Goal: Check status

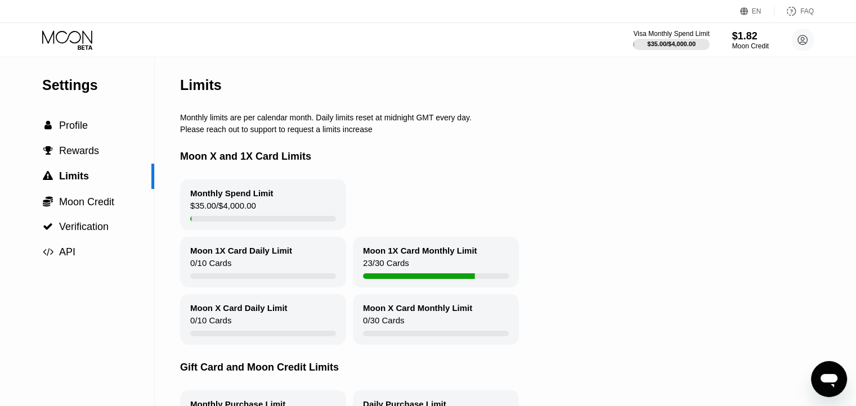
click at [56, 43] on icon at bounding box center [68, 40] width 52 height 20
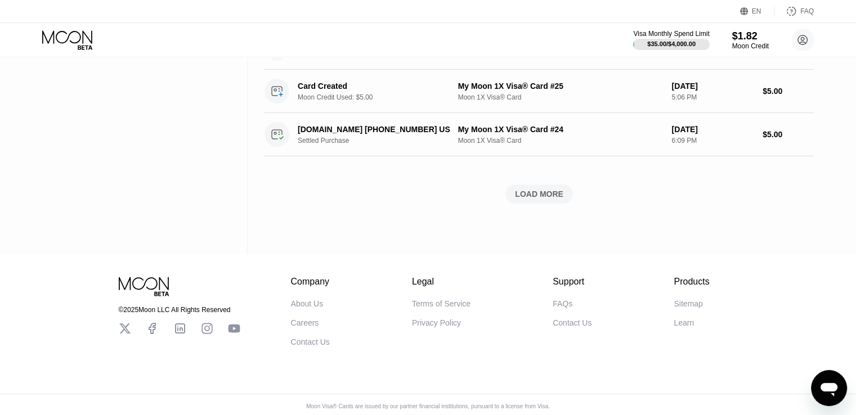
scroll to position [500, 0]
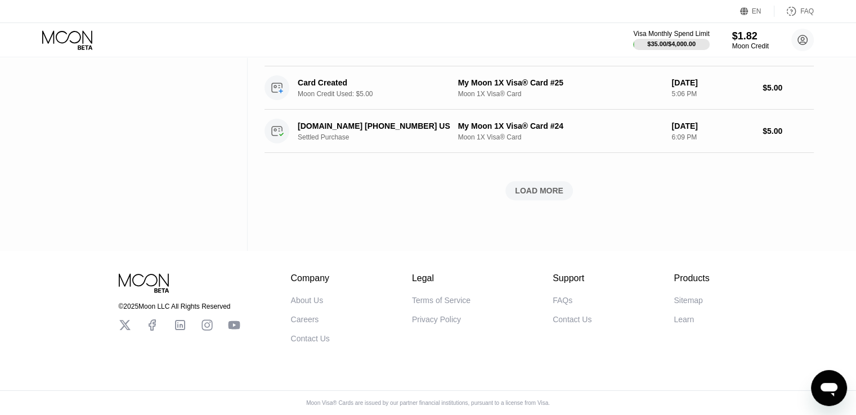
click at [545, 186] on div "LOAD MORE" at bounding box center [539, 191] width 48 height 10
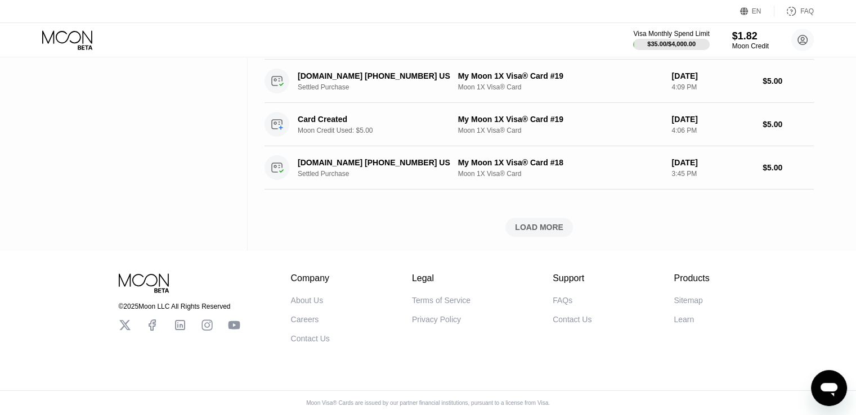
scroll to position [980, 0]
click at [542, 222] on div "LOAD MORE" at bounding box center [539, 227] width 48 height 10
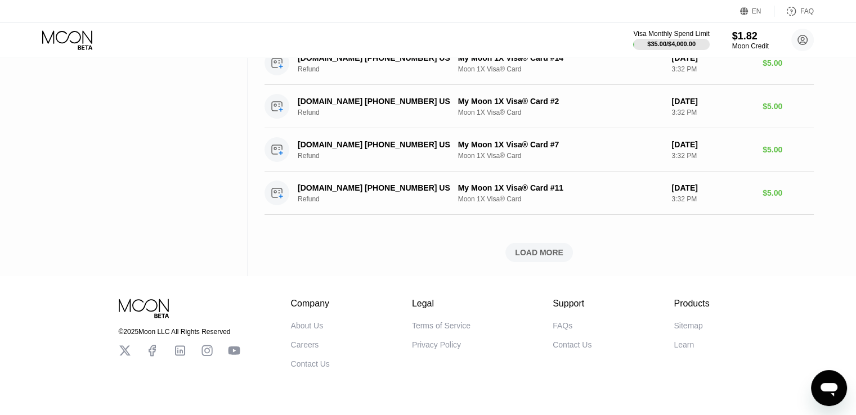
scroll to position [1471, 0]
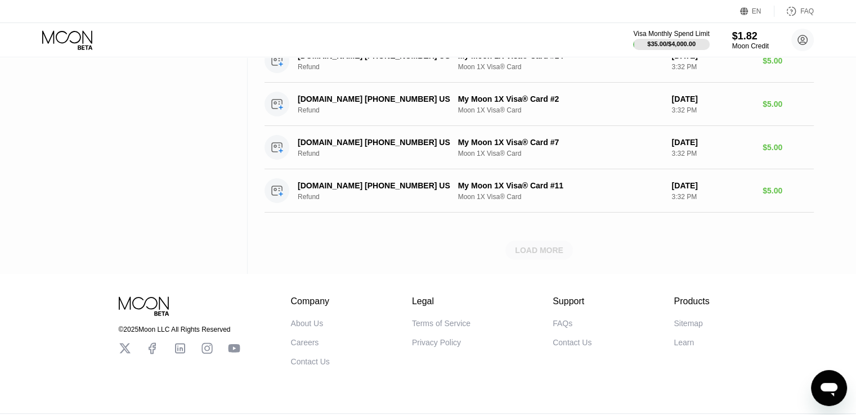
click at [527, 249] on div "LOAD MORE" at bounding box center [539, 250] width 48 height 10
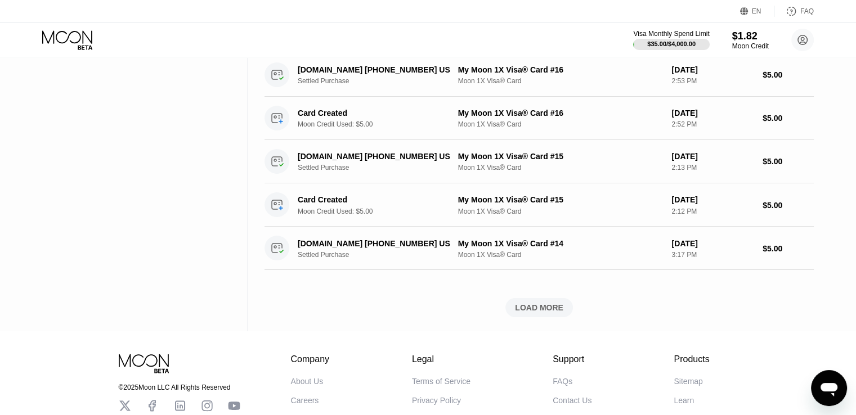
scroll to position [1962, 0]
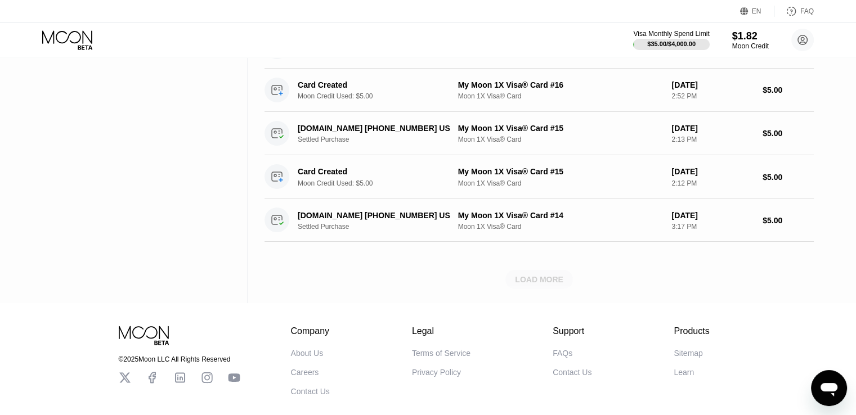
click at [548, 275] on div "LOAD MORE" at bounding box center [539, 280] width 48 height 10
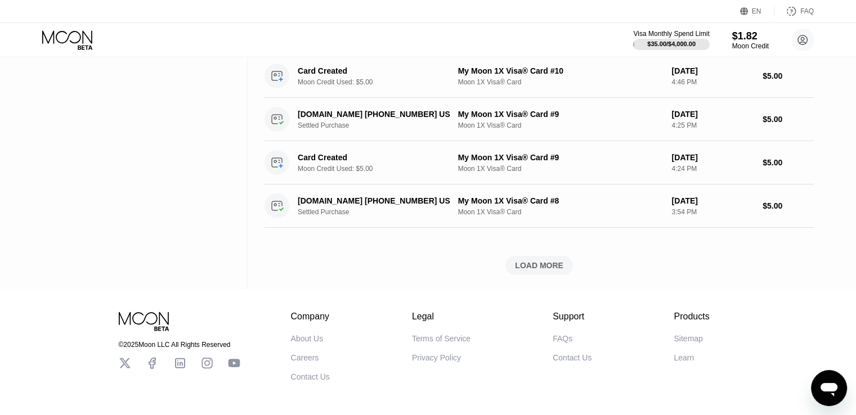
click at [552, 265] on div "LOAD MORE" at bounding box center [539, 265] width 68 height 19
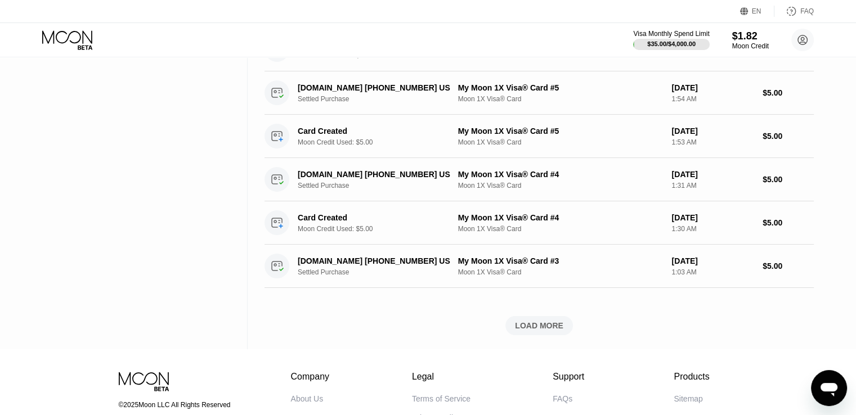
scroll to position [2991, 0]
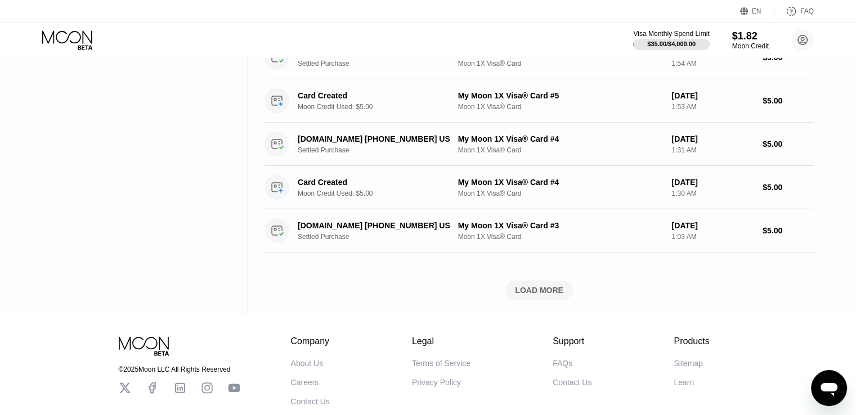
click at [549, 288] on div "LOAD MORE" at bounding box center [539, 290] width 48 height 10
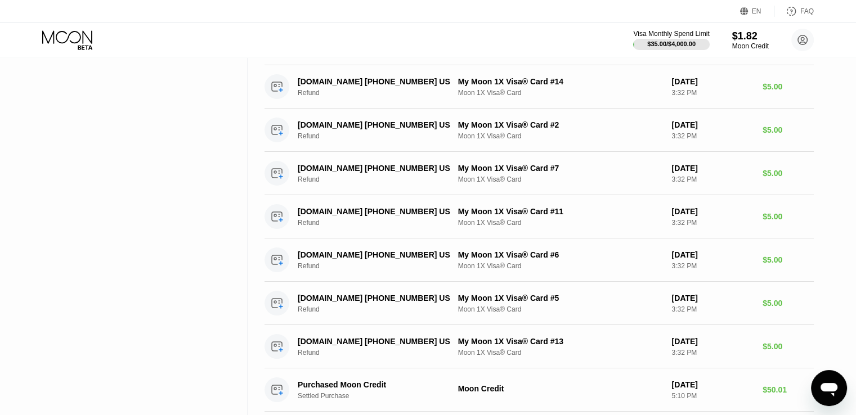
scroll to position [1661, 0]
